Goal: Task Accomplishment & Management: Use online tool/utility

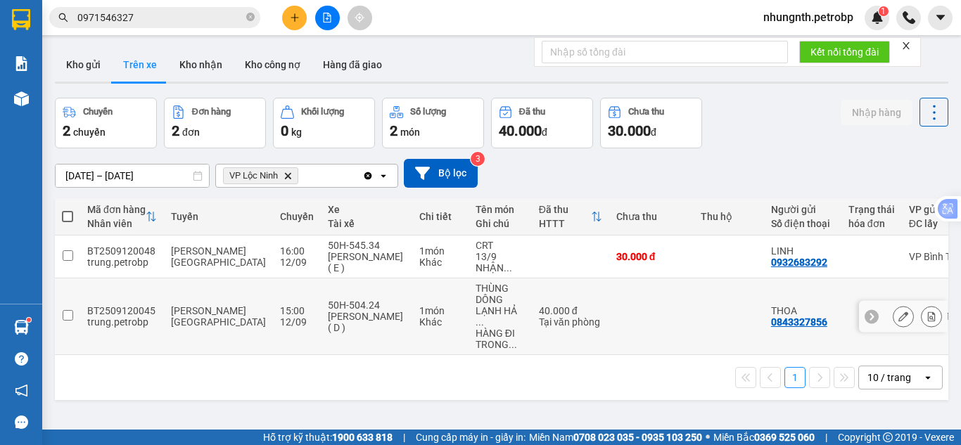
click at [928, 314] on icon at bounding box center [932, 317] width 8 height 10
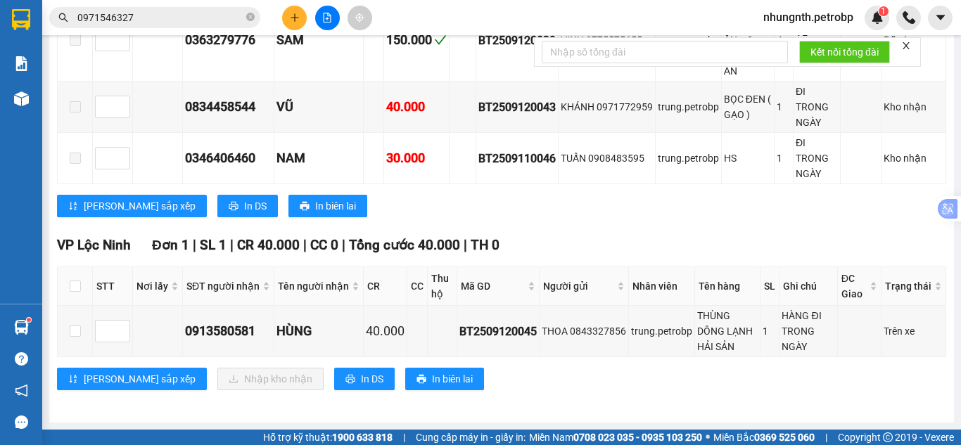
scroll to position [416, 0]
click at [77, 331] on input "checkbox" at bounding box center [75, 331] width 11 height 11
checkbox input "true"
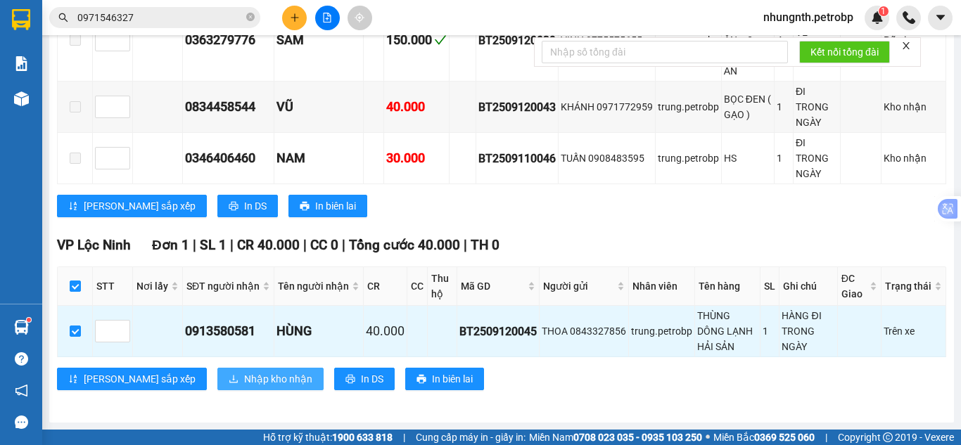
click at [244, 376] on span "Nhập kho nhận" at bounding box center [278, 378] width 68 height 15
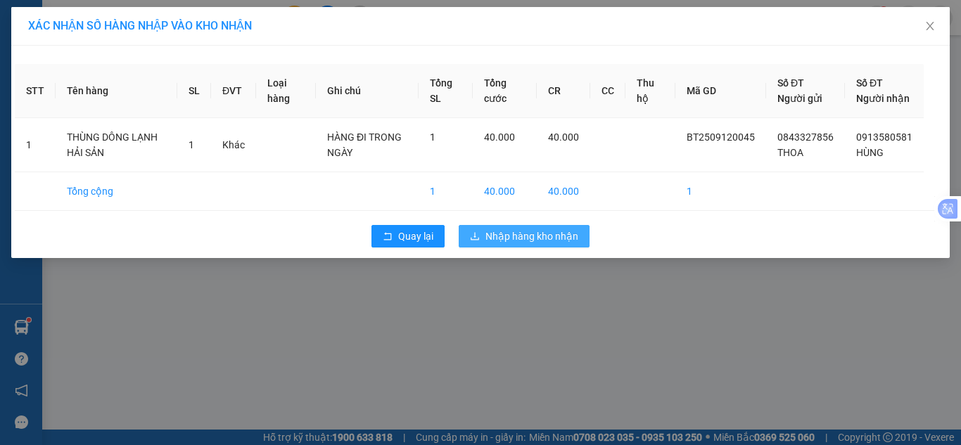
click at [528, 244] on span "Nhập hàng kho nhận" at bounding box center [531, 236] width 93 height 15
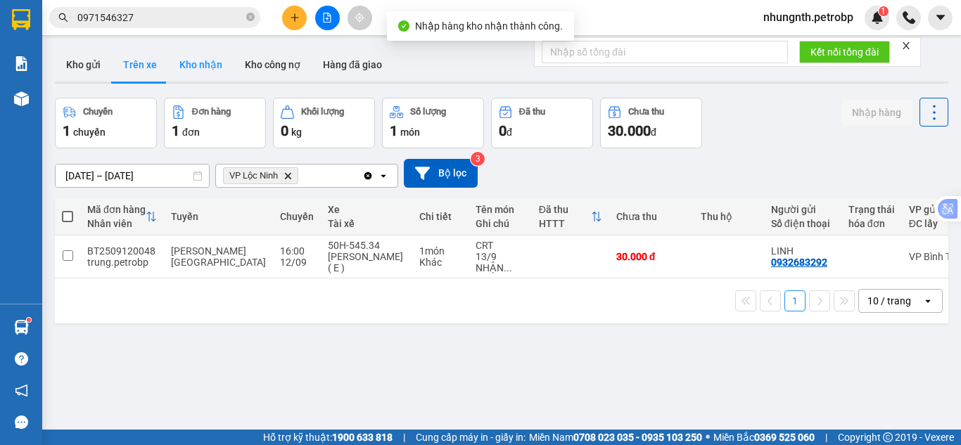
click at [202, 60] on button "Kho nhận" at bounding box center [200, 65] width 65 height 34
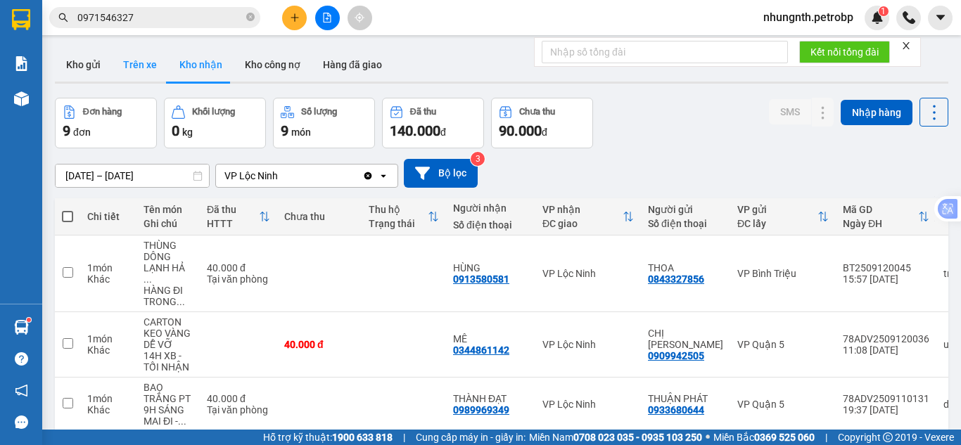
click at [141, 62] on button "Trên xe" at bounding box center [140, 65] width 56 height 34
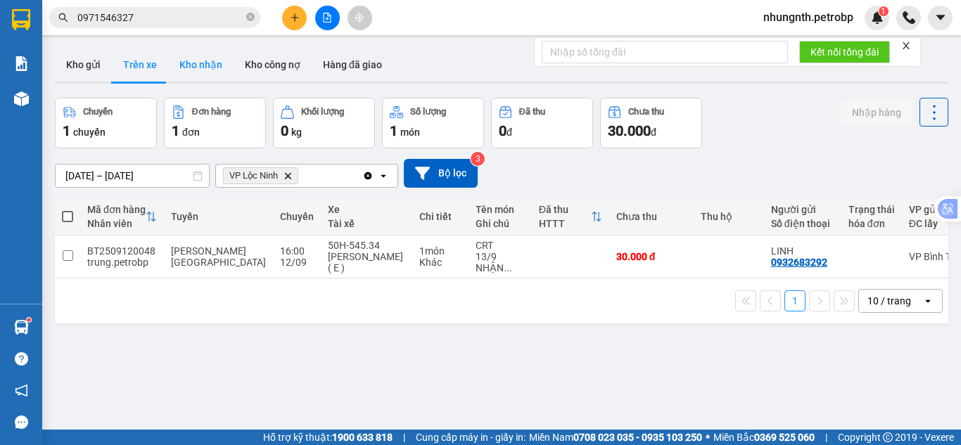
click at [193, 71] on button "Kho nhận" at bounding box center [200, 65] width 65 height 34
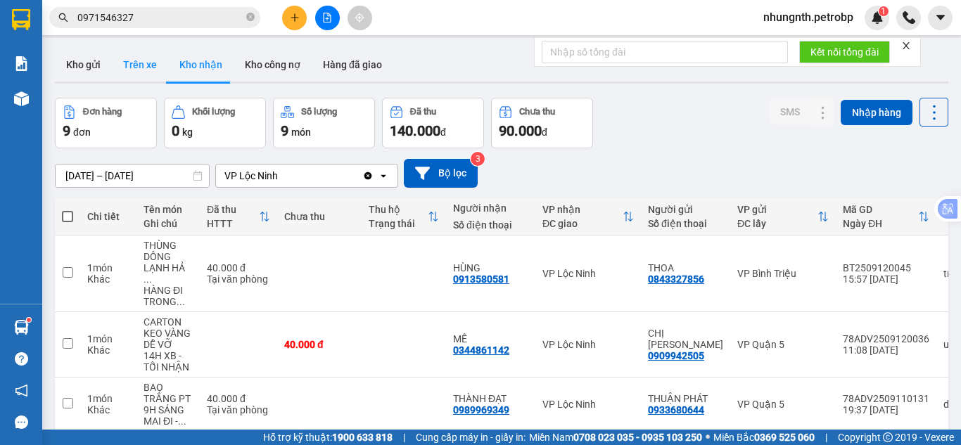
click at [129, 68] on button "Trên xe" at bounding box center [140, 65] width 56 height 34
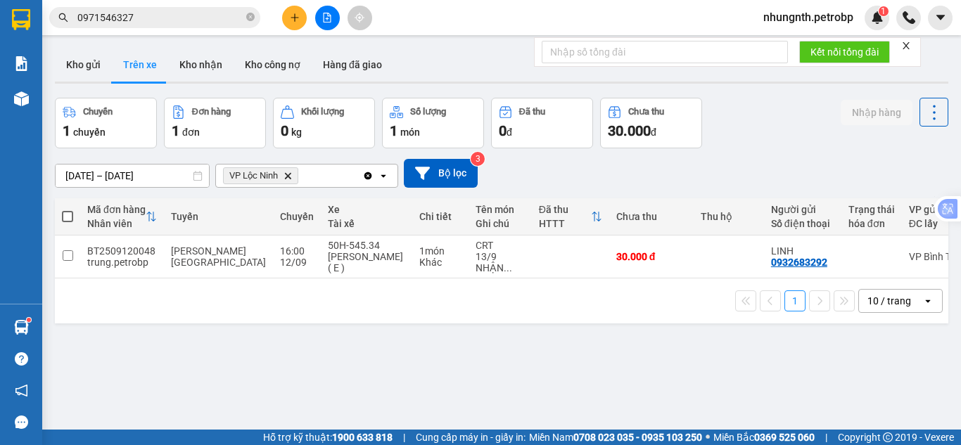
click at [112, 48] on button "Trên xe" at bounding box center [140, 65] width 56 height 34
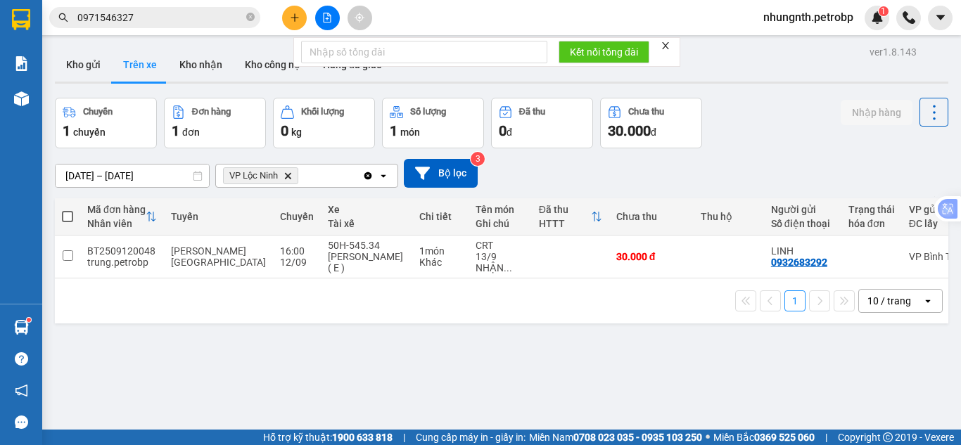
click at [112, 48] on button "Trên xe" at bounding box center [140, 65] width 56 height 34
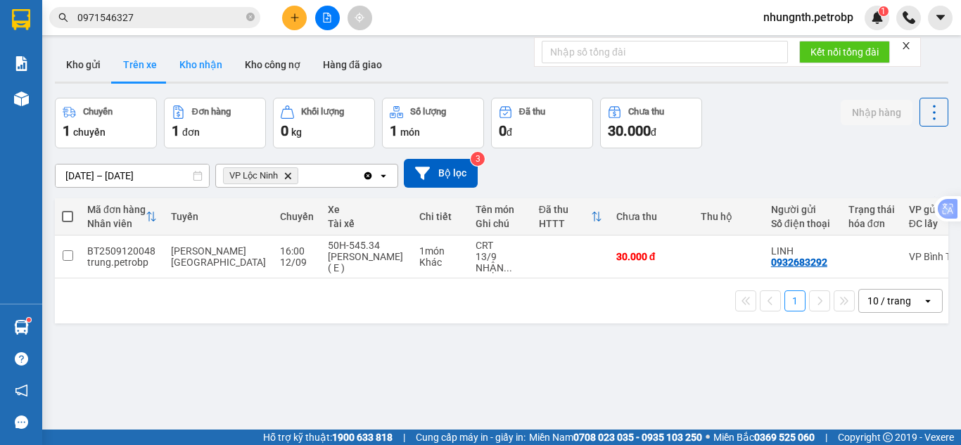
click at [193, 65] on button "Kho nhận" at bounding box center [200, 65] width 65 height 34
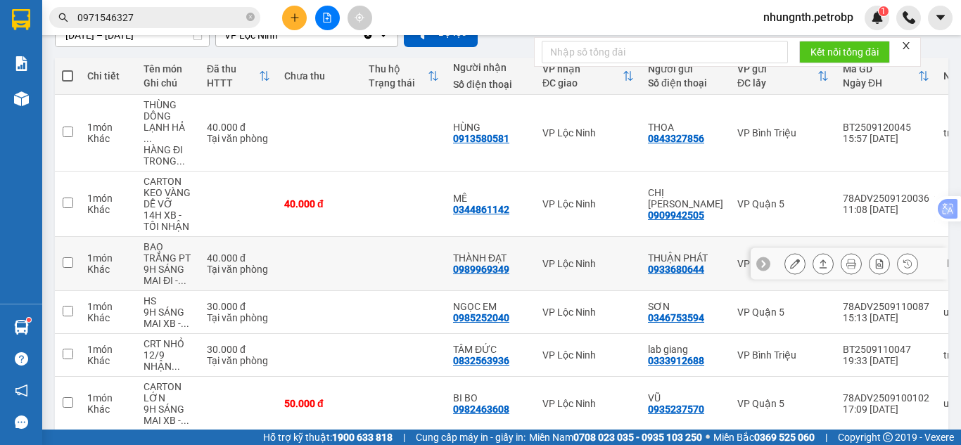
scroll to position [70, 0]
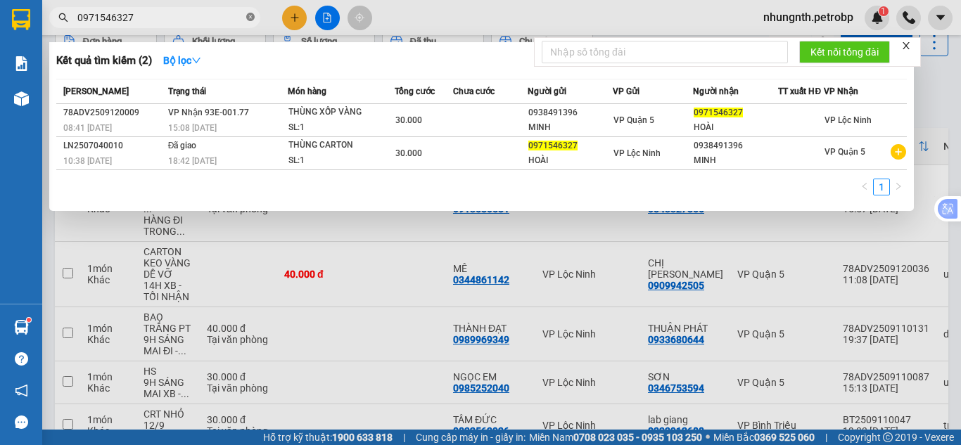
click at [248, 15] on icon "close-circle" at bounding box center [250, 17] width 8 height 8
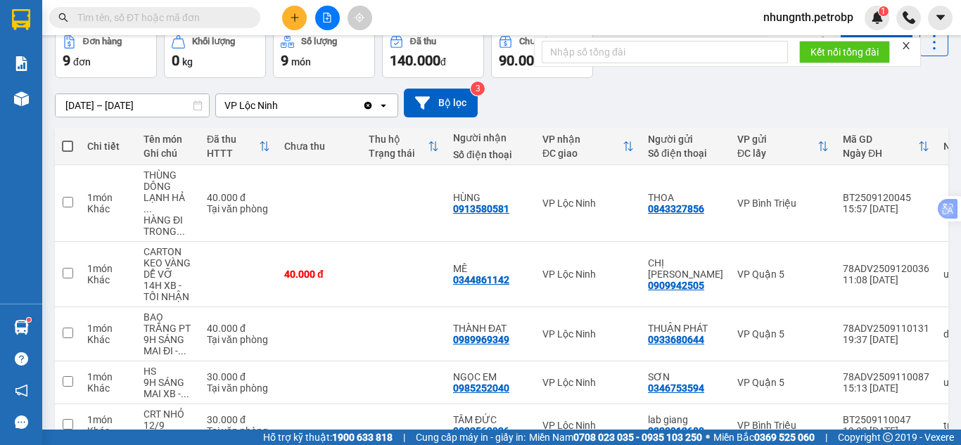
click at [189, 15] on input "text" at bounding box center [160, 17] width 166 height 15
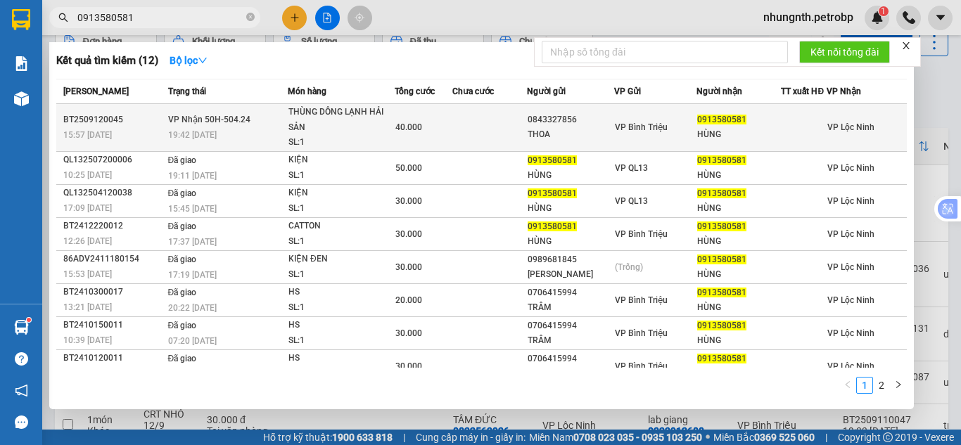
type input "0913580581"
click at [453, 129] on td at bounding box center [489, 128] width 75 height 48
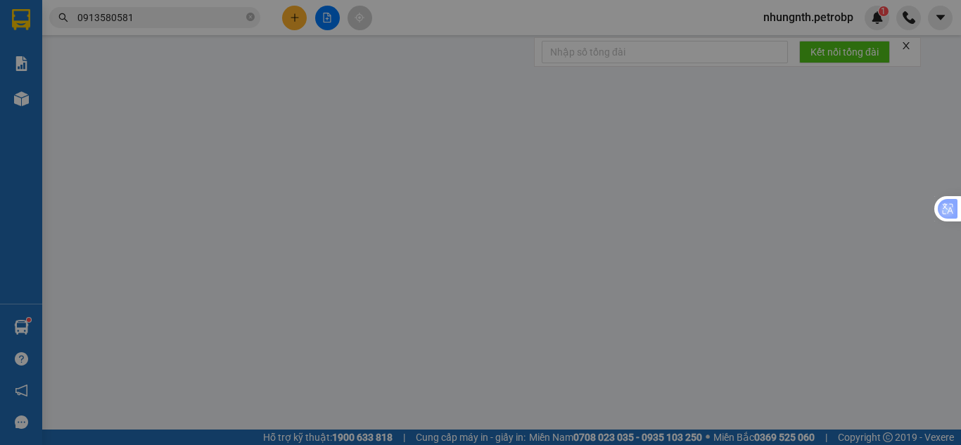
type input "0843327856"
type input "THOA"
type input "0913580581"
type input "HÙNG"
type input "40.000"
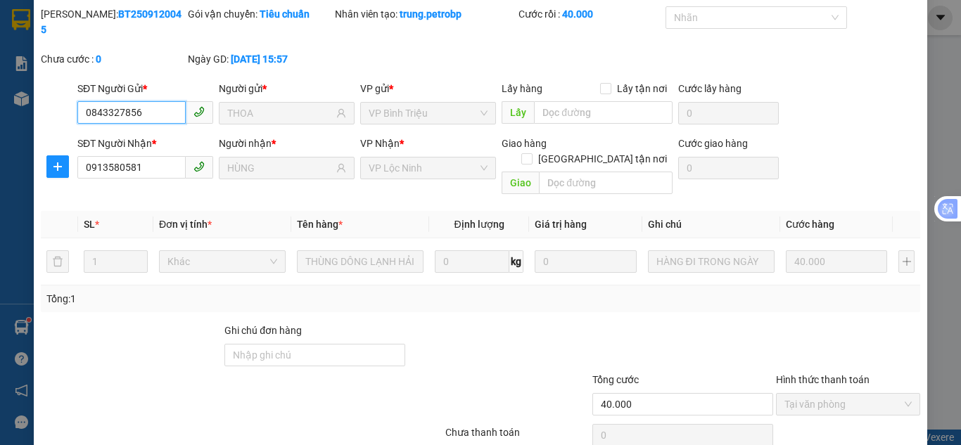
scroll to position [78, 0]
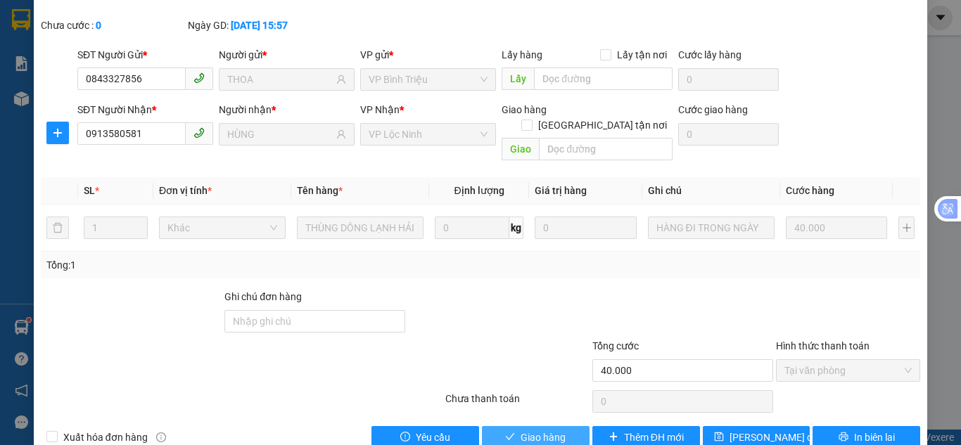
click at [505, 432] on icon "check" at bounding box center [510, 437] width 10 height 10
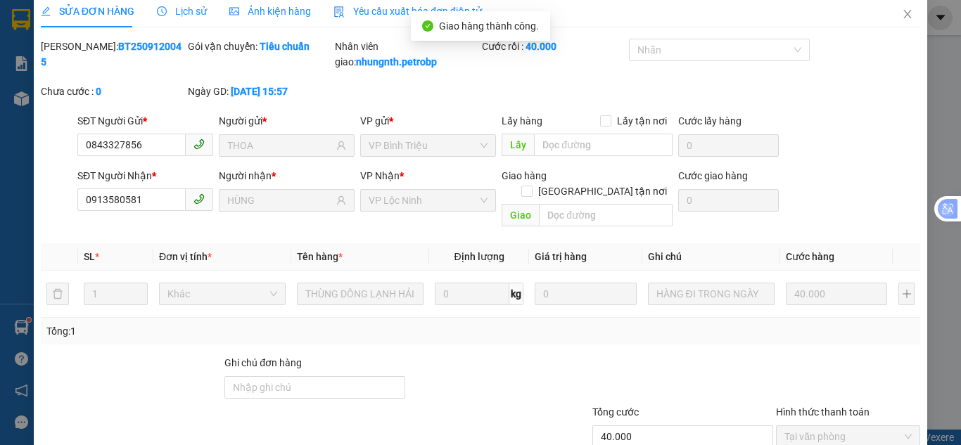
scroll to position [0, 0]
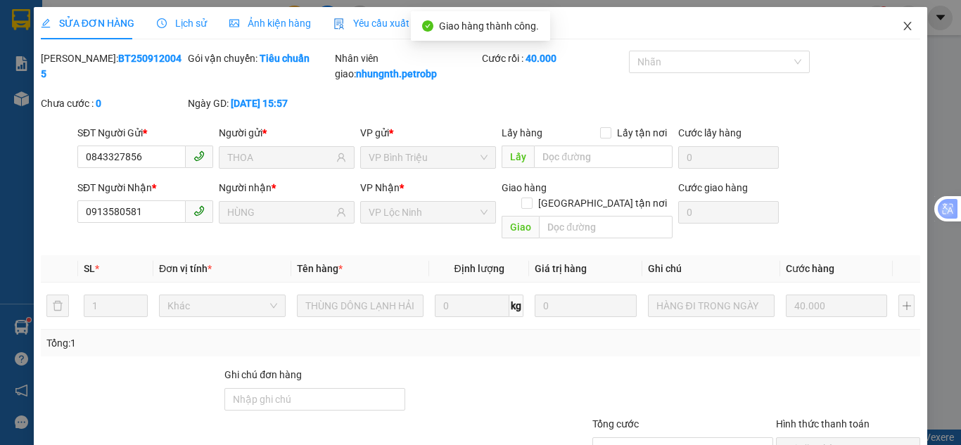
click at [902, 30] on icon "close" at bounding box center [907, 25] width 11 height 11
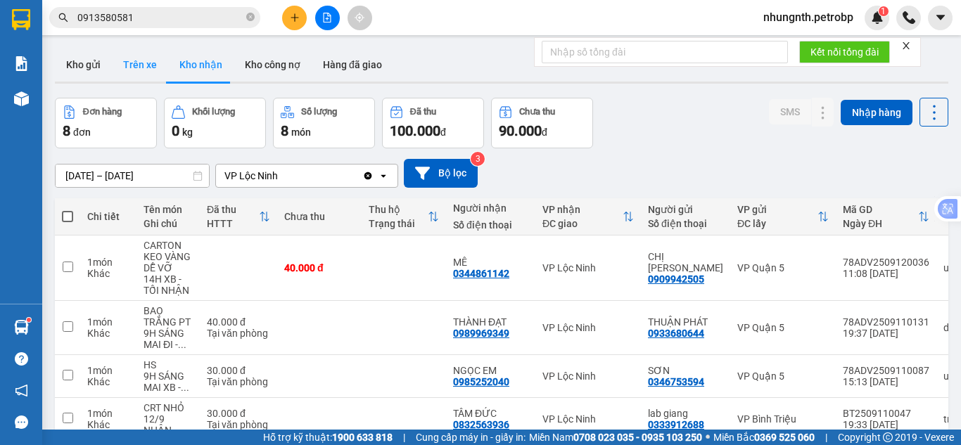
click at [148, 76] on button "Trên xe" at bounding box center [140, 65] width 56 height 34
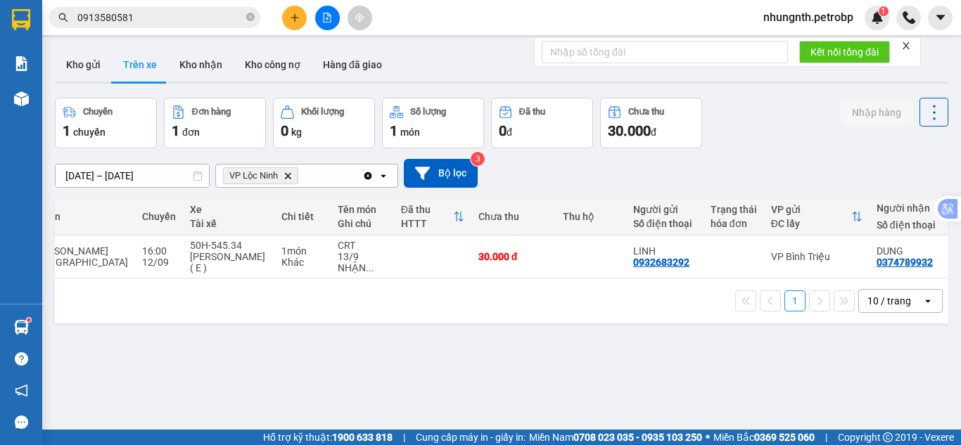
scroll to position [0, 158]
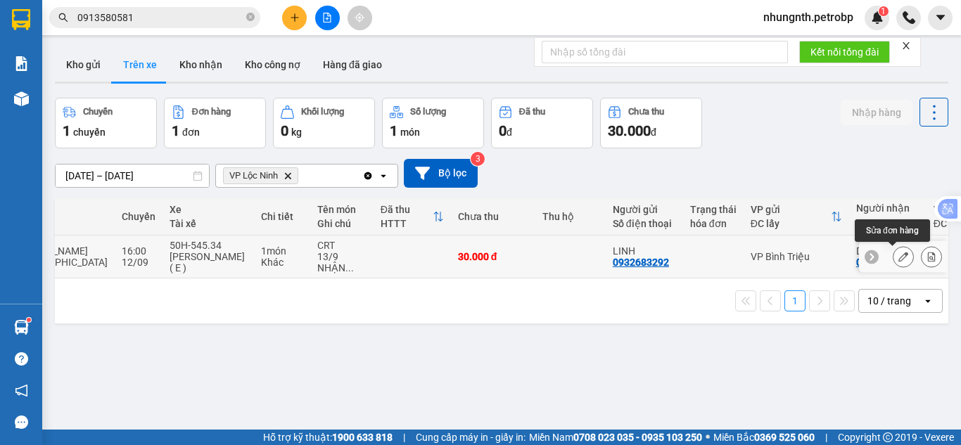
click at [926, 256] on icon at bounding box center [931, 257] width 10 height 10
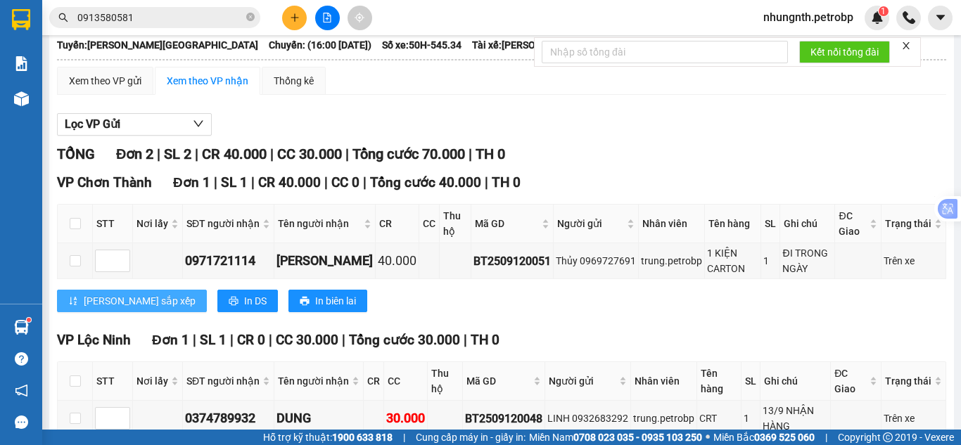
scroll to position [170, 0]
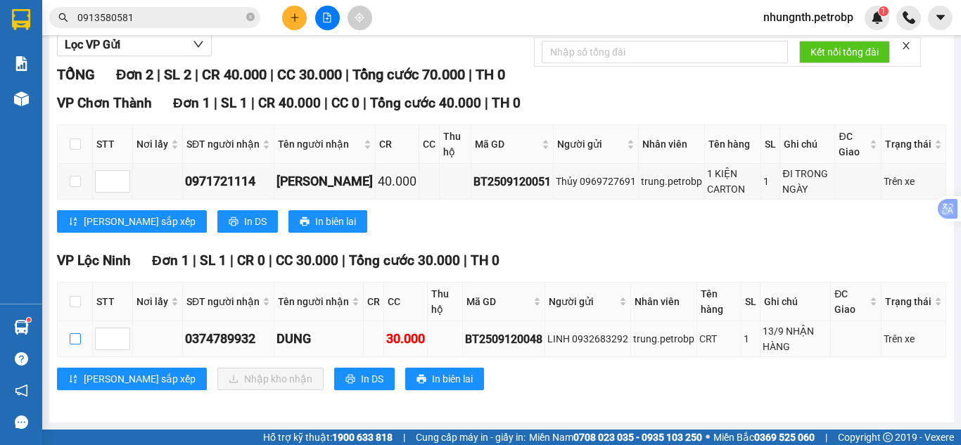
click at [70, 335] on input "checkbox" at bounding box center [75, 338] width 11 height 11
checkbox input "true"
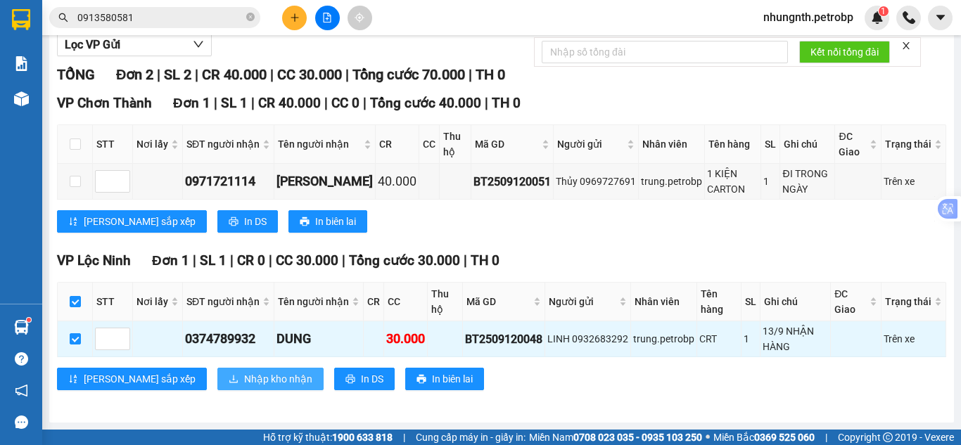
click at [244, 379] on span "Nhập kho nhận" at bounding box center [278, 378] width 68 height 15
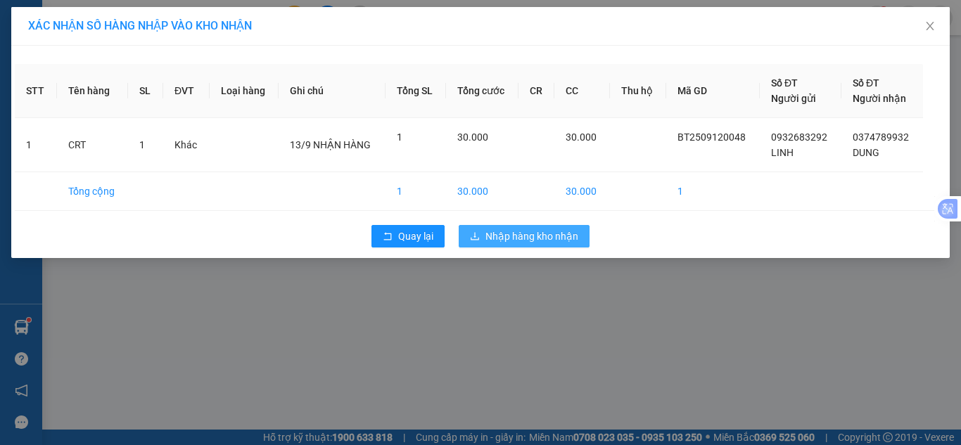
click at [545, 234] on span "Nhập hàng kho nhận" at bounding box center [531, 236] width 93 height 15
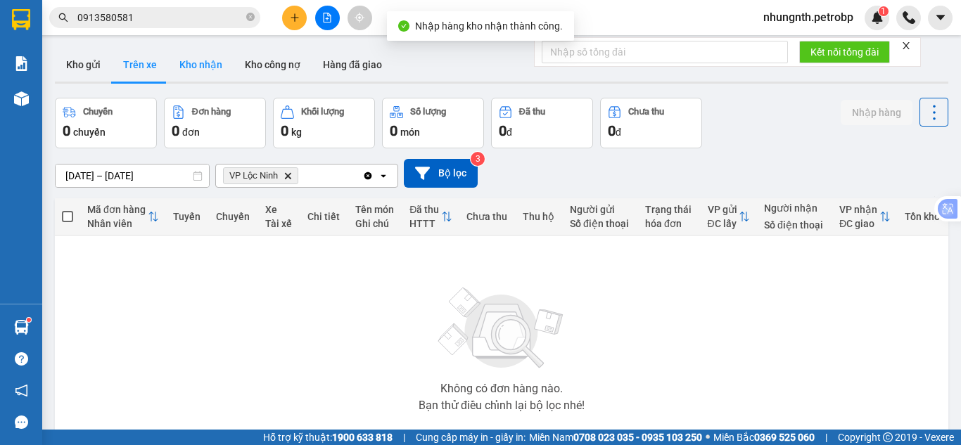
click at [199, 72] on button "Kho nhận" at bounding box center [200, 65] width 65 height 34
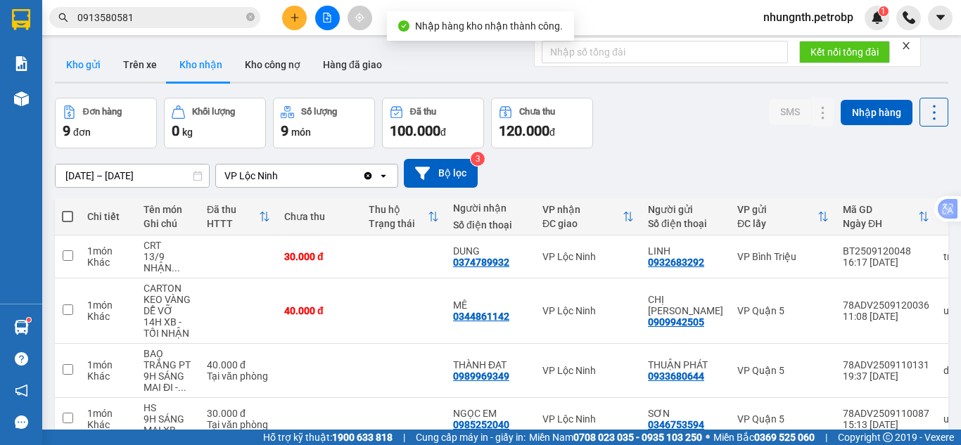
click at [98, 71] on button "Kho gửi" at bounding box center [83, 65] width 57 height 34
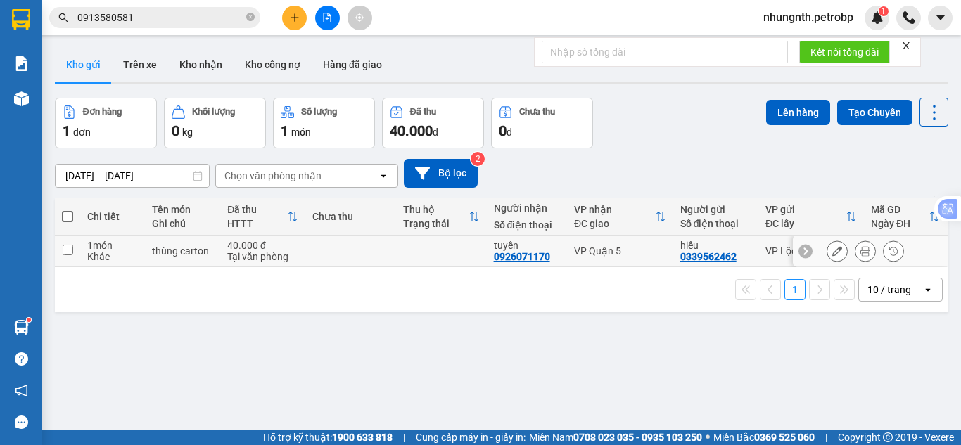
click at [68, 248] on input "checkbox" at bounding box center [68, 250] width 11 height 11
checkbox input "true"
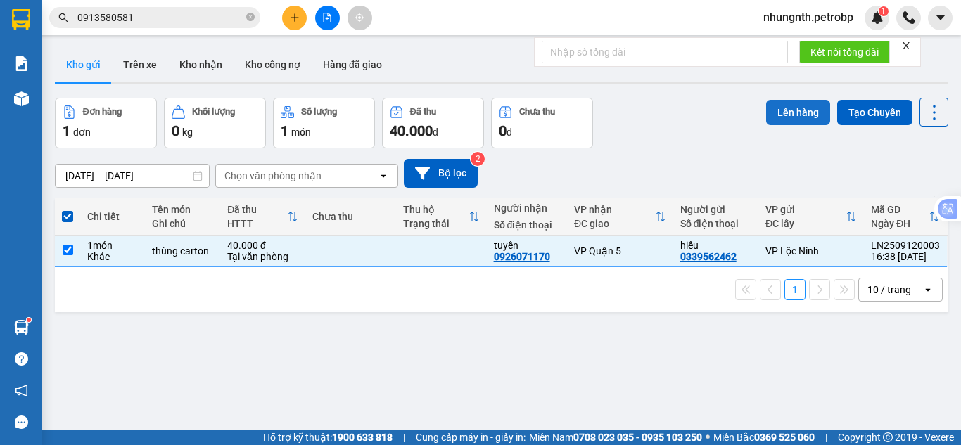
click at [788, 109] on button "Lên hàng" at bounding box center [798, 112] width 64 height 25
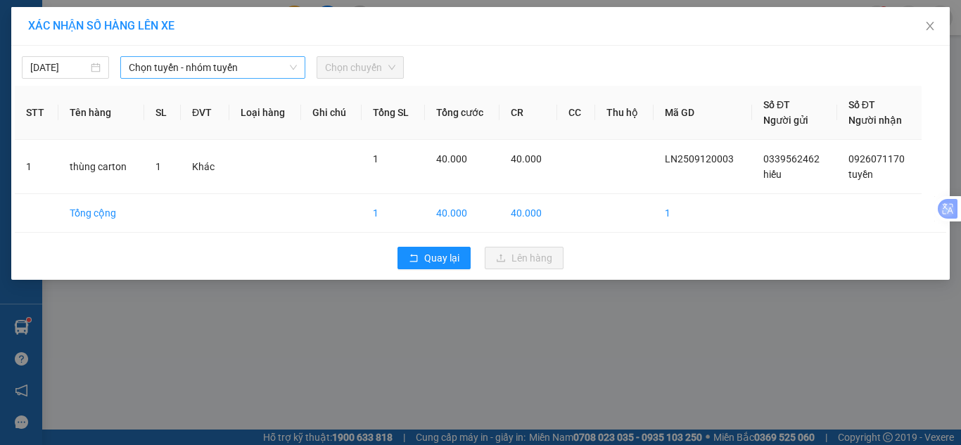
click at [189, 71] on span "Chọn tuyến - nhóm tuyến" at bounding box center [213, 67] width 168 height 21
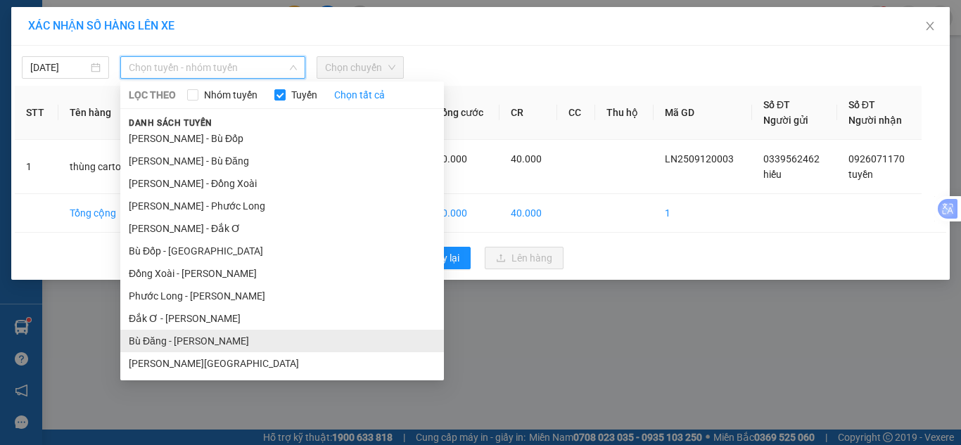
scroll to position [205, 0]
click at [164, 338] on li "Lộc Ninh - Hồ Chí Minh" at bounding box center [282, 341] width 324 height 23
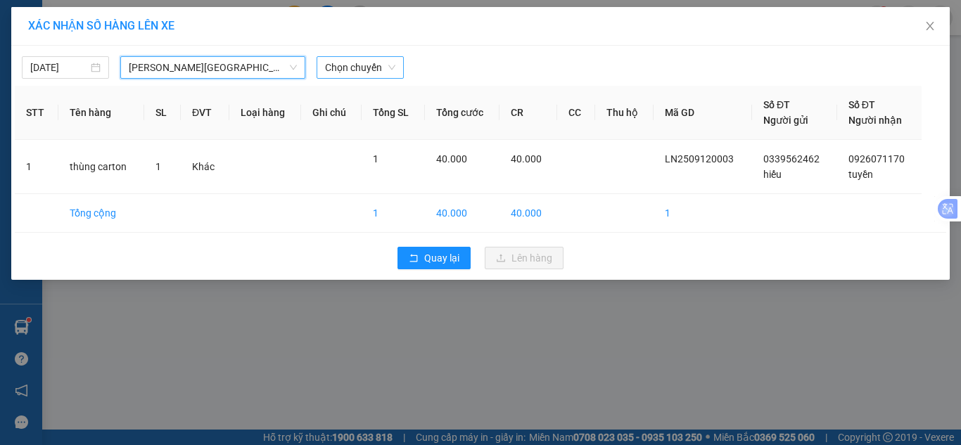
click at [355, 59] on span "Chọn chuyến" at bounding box center [360, 67] width 70 height 21
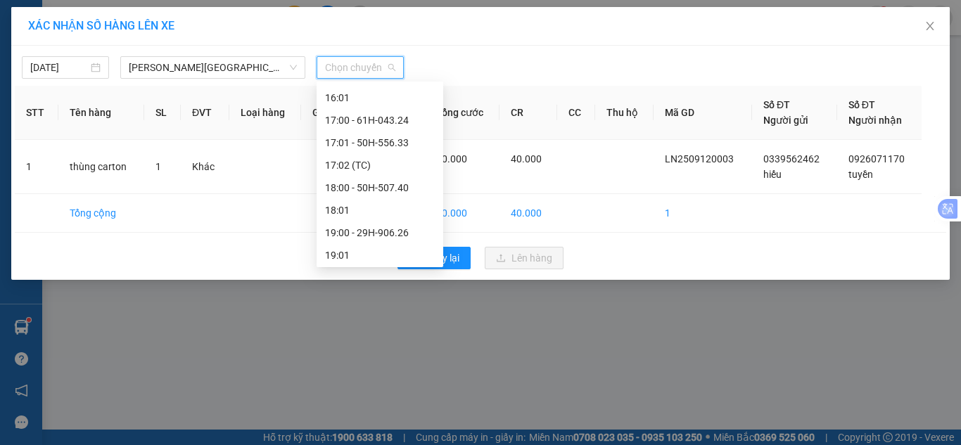
scroll to position [855, 0]
click at [394, 118] on div "17:00 - 61H-043.24" at bounding box center [380, 117] width 110 height 15
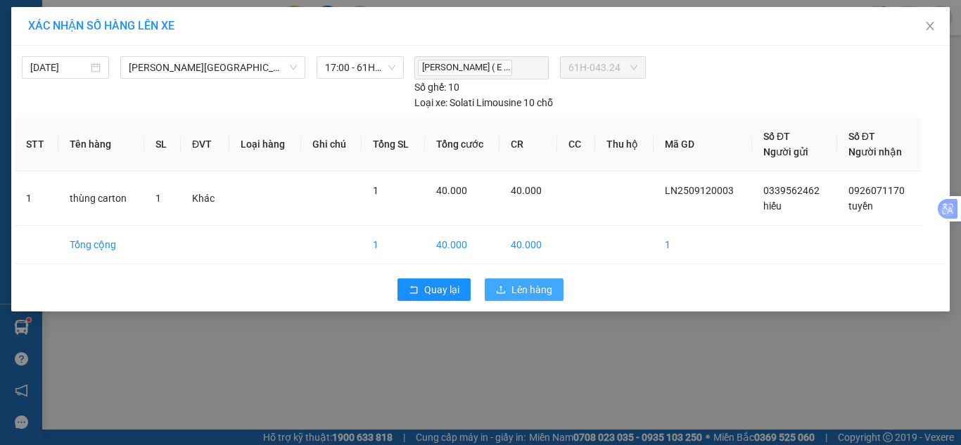
click at [521, 289] on span "Lên hàng" at bounding box center [531, 289] width 41 height 15
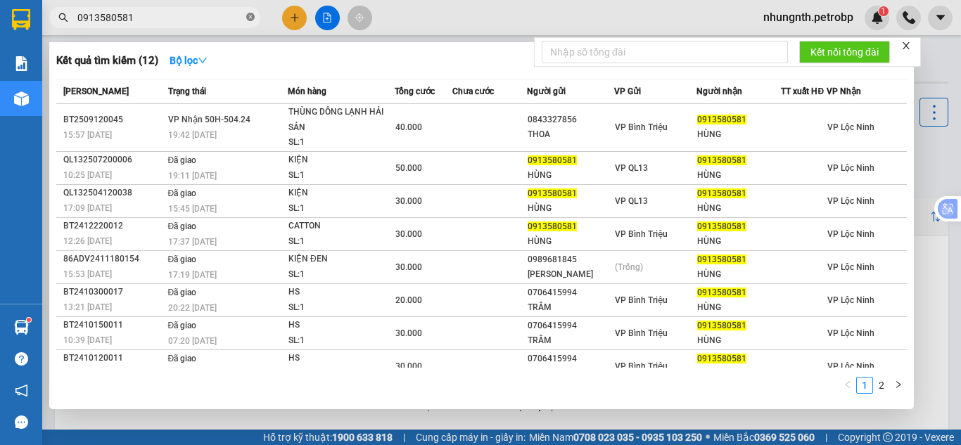
click at [248, 18] on icon "close-circle" at bounding box center [250, 17] width 8 height 8
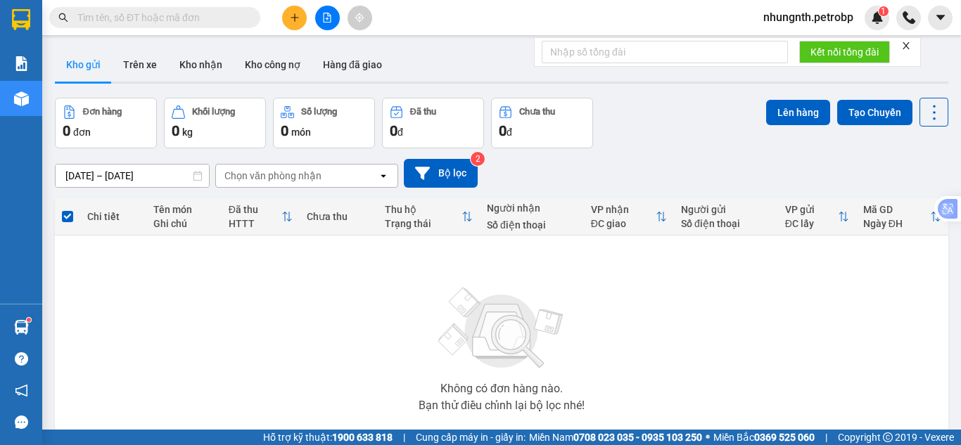
click at [189, 20] on input "text" at bounding box center [160, 17] width 166 height 15
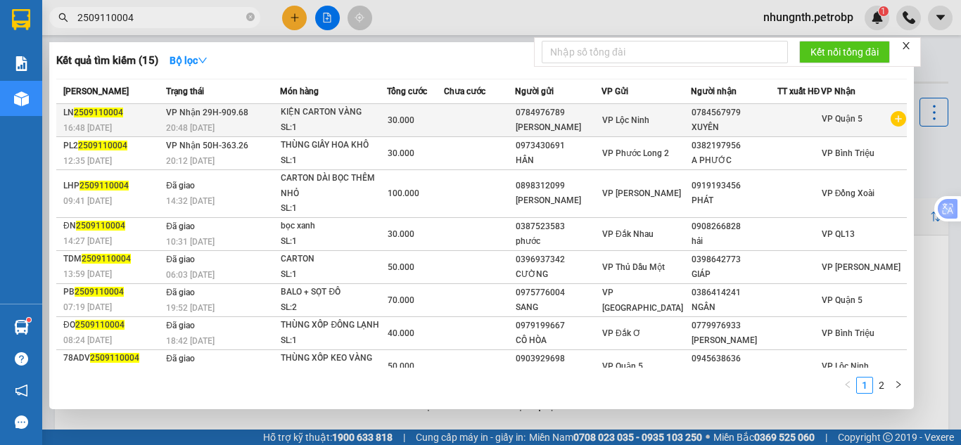
type input "2509110004"
click at [325, 132] on div "SL: 1" at bounding box center [334, 127] width 106 height 15
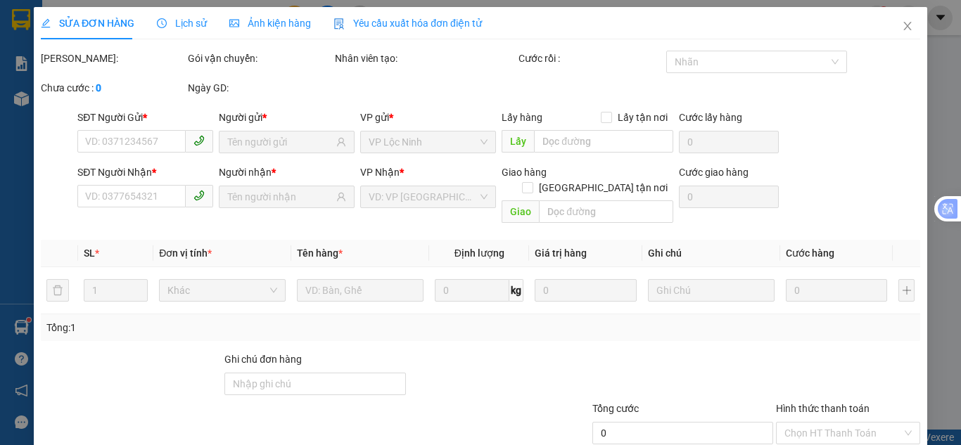
type input "0784976789"
type input "0784567979"
type input "30.000"
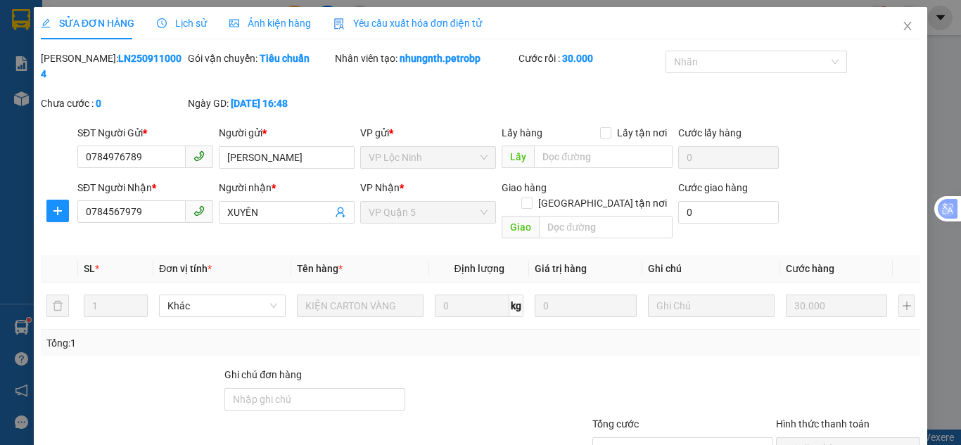
click at [189, 27] on span "Lịch sử" at bounding box center [182, 23] width 50 height 11
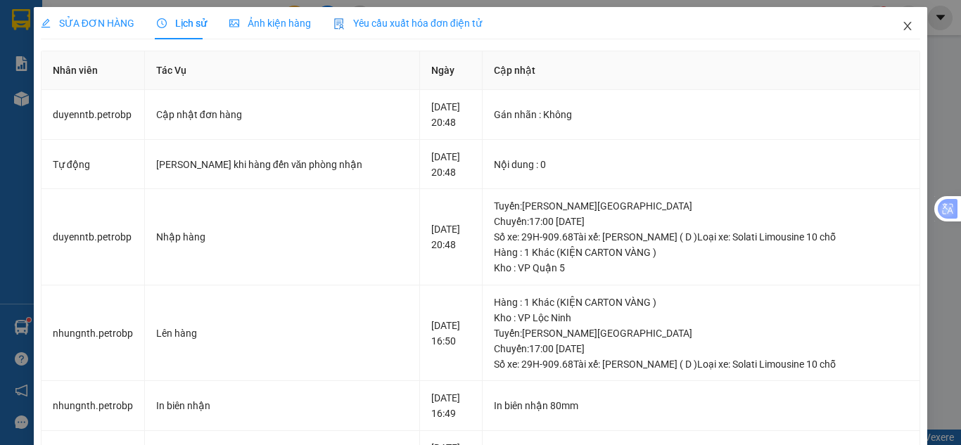
drag, startPoint x: 902, startPoint y: 27, endPoint x: 827, endPoint y: 1, distance: 79.4
click at [902, 24] on icon "close" at bounding box center [907, 25] width 11 height 11
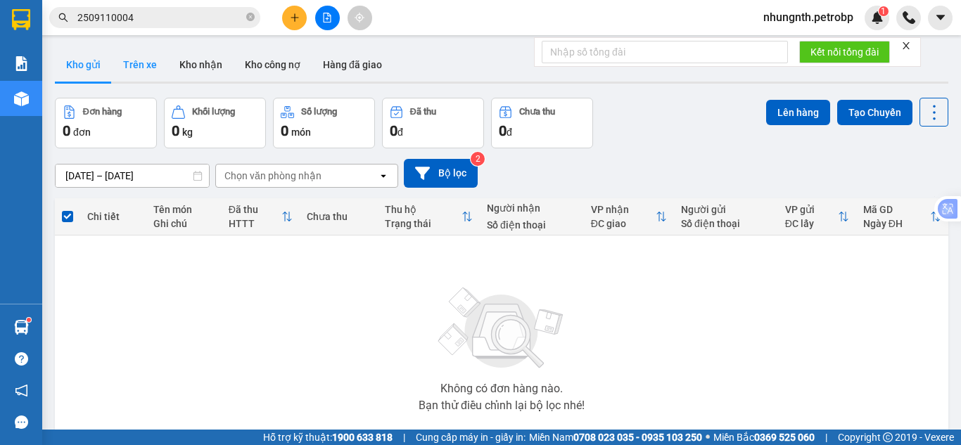
click at [132, 60] on button "Trên xe" at bounding box center [140, 65] width 56 height 34
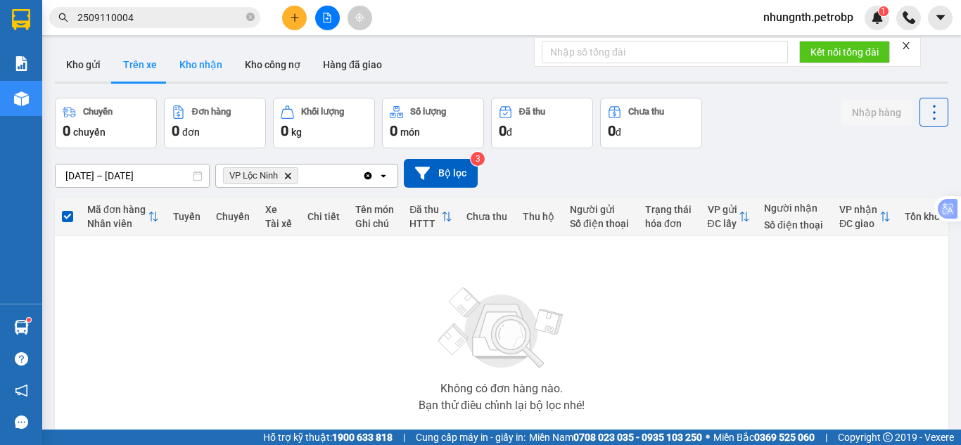
click at [188, 64] on button "Kho nhận" at bounding box center [200, 65] width 65 height 34
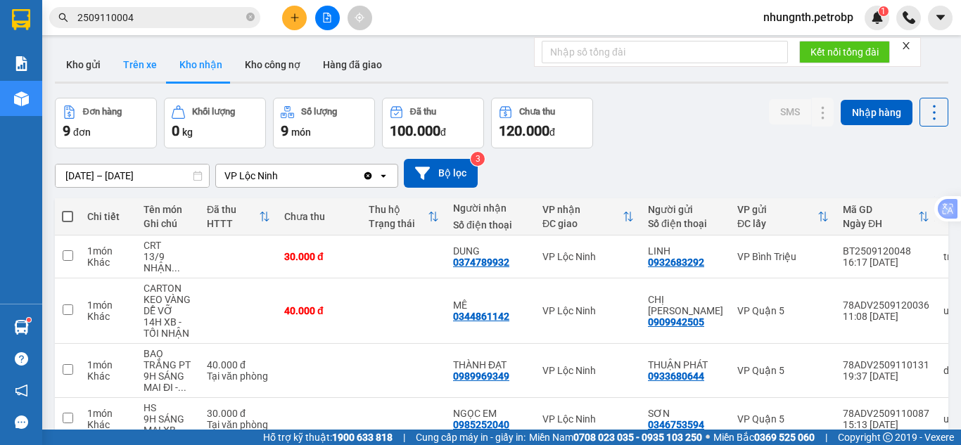
click at [132, 69] on button "Trên xe" at bounding box center [140, 65] width 56 height 34
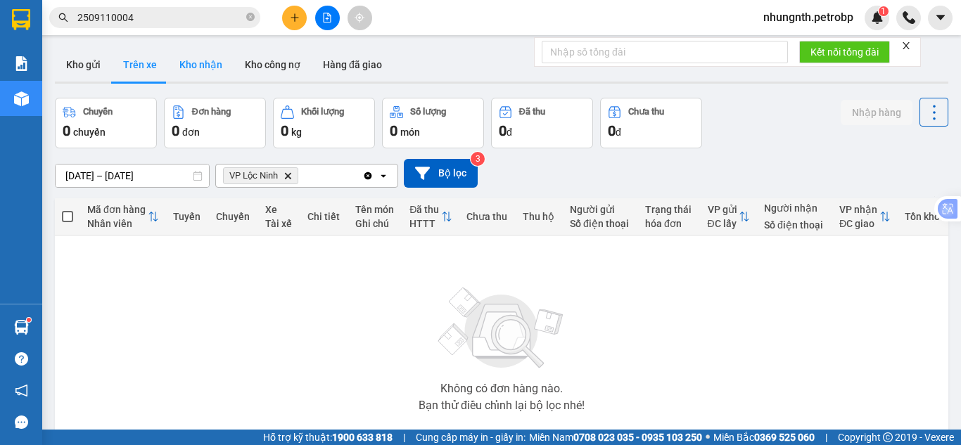
click at [179, 67] on button "Kho nhận" at bounding box center [200, 65] width 65 height 34
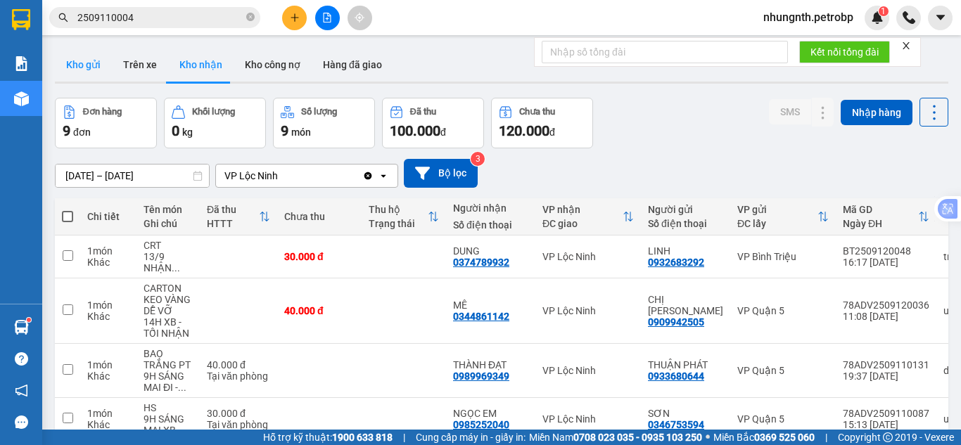
click at [79, 68] on button "Kho gửi" at bounding box center [83, 65] width 57 height 34
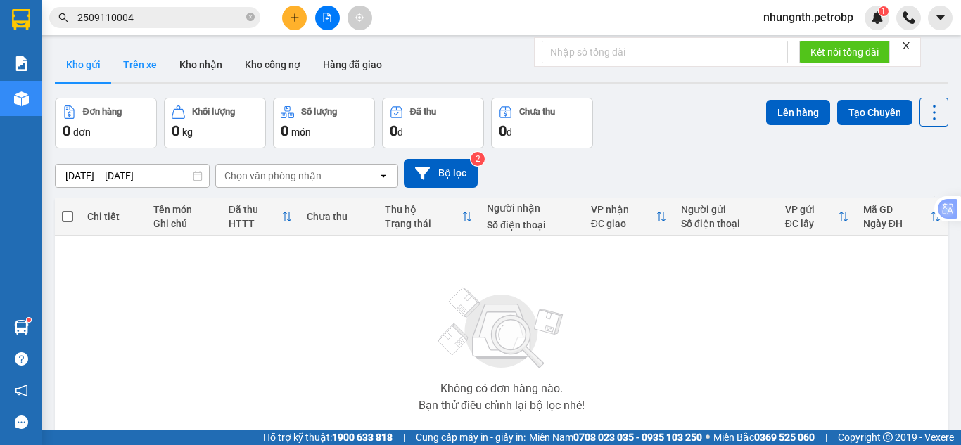
click at [151, 65] on button "Trên xe" at bounding box center [140, 65] width 56 height 34
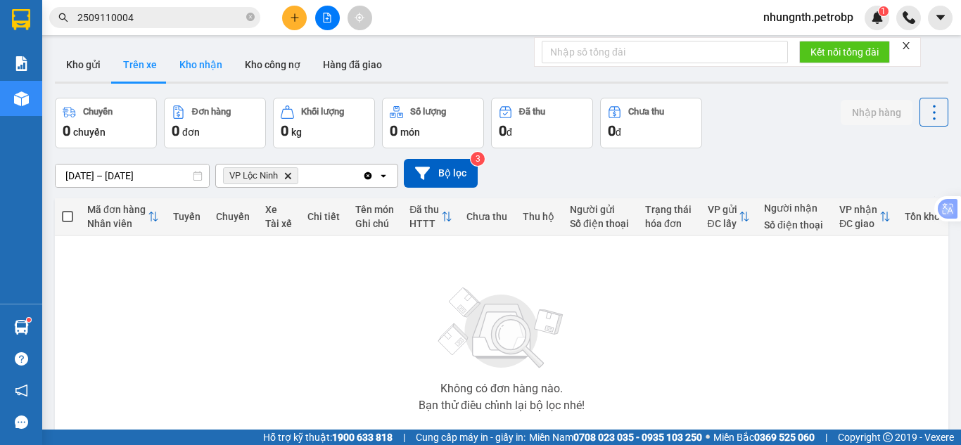
click at [200, 69] on button "Kho nhận" at bounding box center [200, 65] width 65 height 34
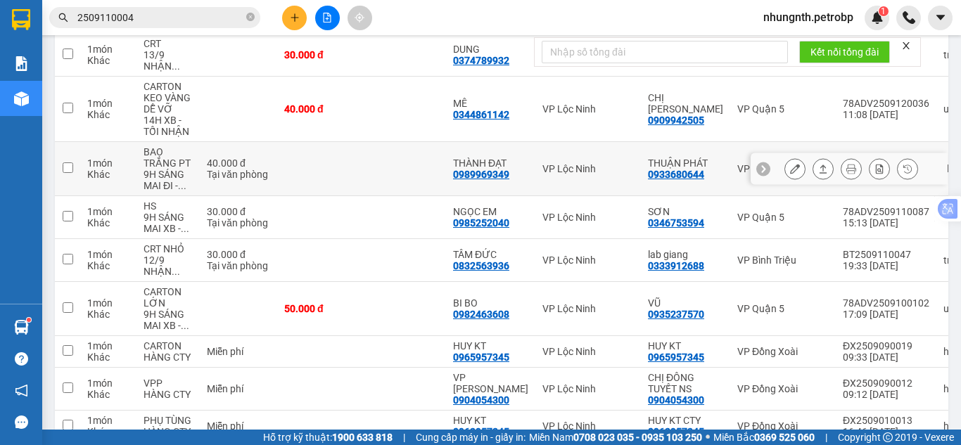
scroll to position [67, 0]
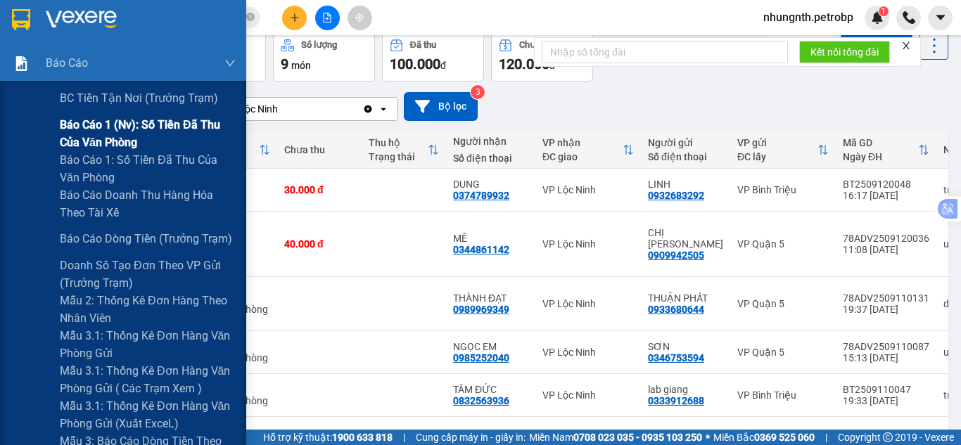
click at [121, 139] on span "Báo cáo 1 (nv): Số tiền đã thu của văn phòng" at bounding box center [148, 133] width 176 height 35
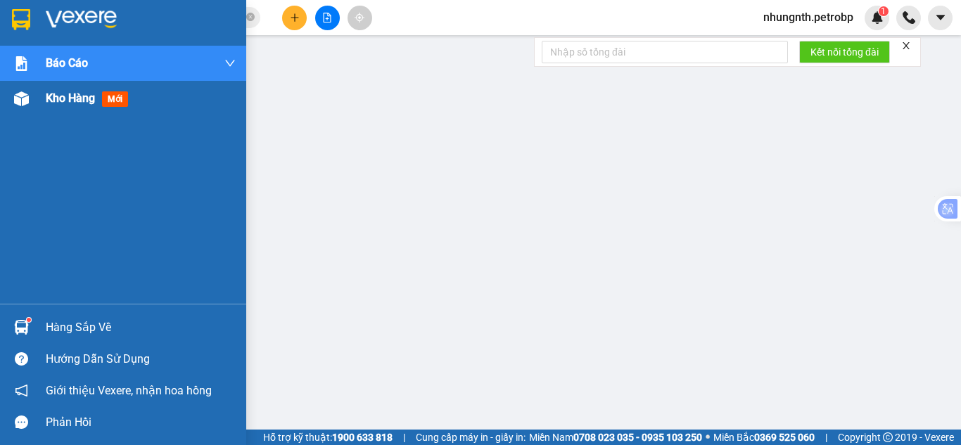
click at [63, 98] on span "Kho hàng" at bounding box center [70, 97] width 49 height 13
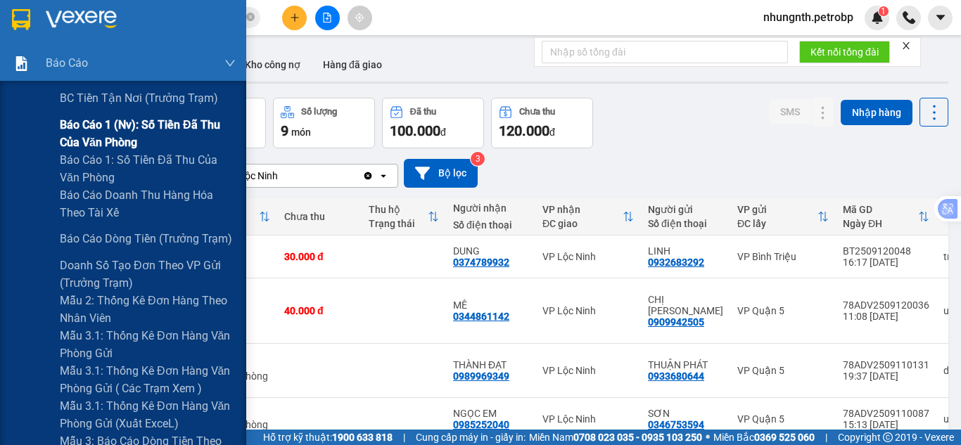
click at [94, 126] on span "Báo cáo 1 (nv): Số tiền đã thu của văn phòng" at bounding box center [148, 133] width 176 height 35
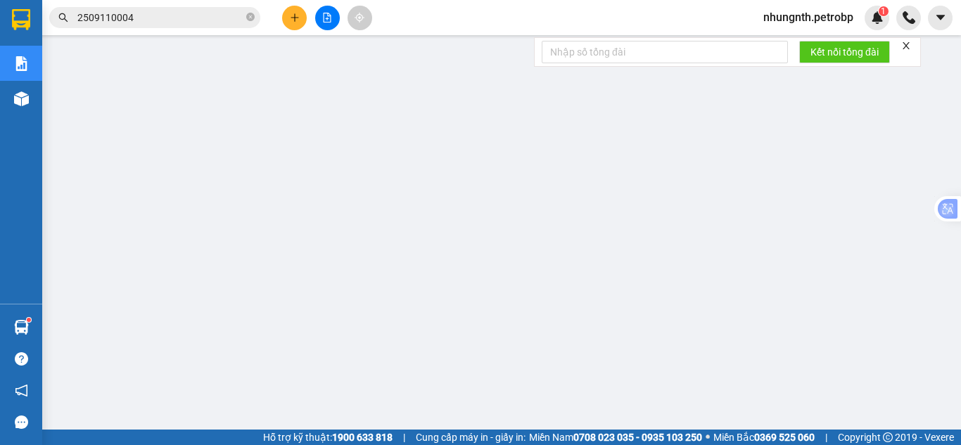
click at [808, 20] on span "nhungnth.petrobp" at bounding box center [808, 17] width 113 height 18
click at [790, 42] on span "Đăng xuất" at bounding box center [813, 43] width 86 height 15
